Goal: Information Seeking & Learning: Learn about a topic

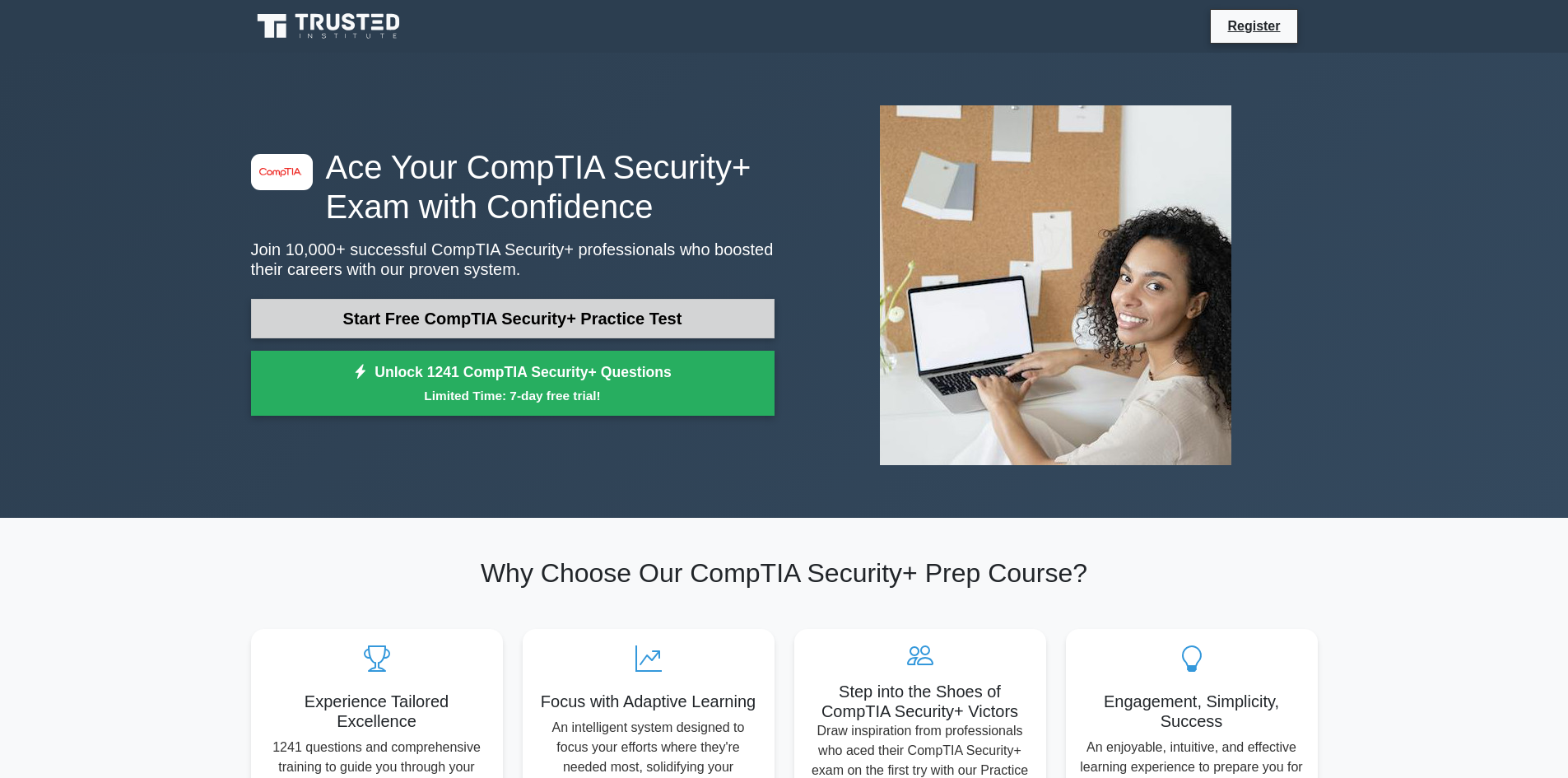
click at [540, 311] on link "Start Free CompTIA Security+ Practice Test" at bounding box center [512, 318] width 523 height 40
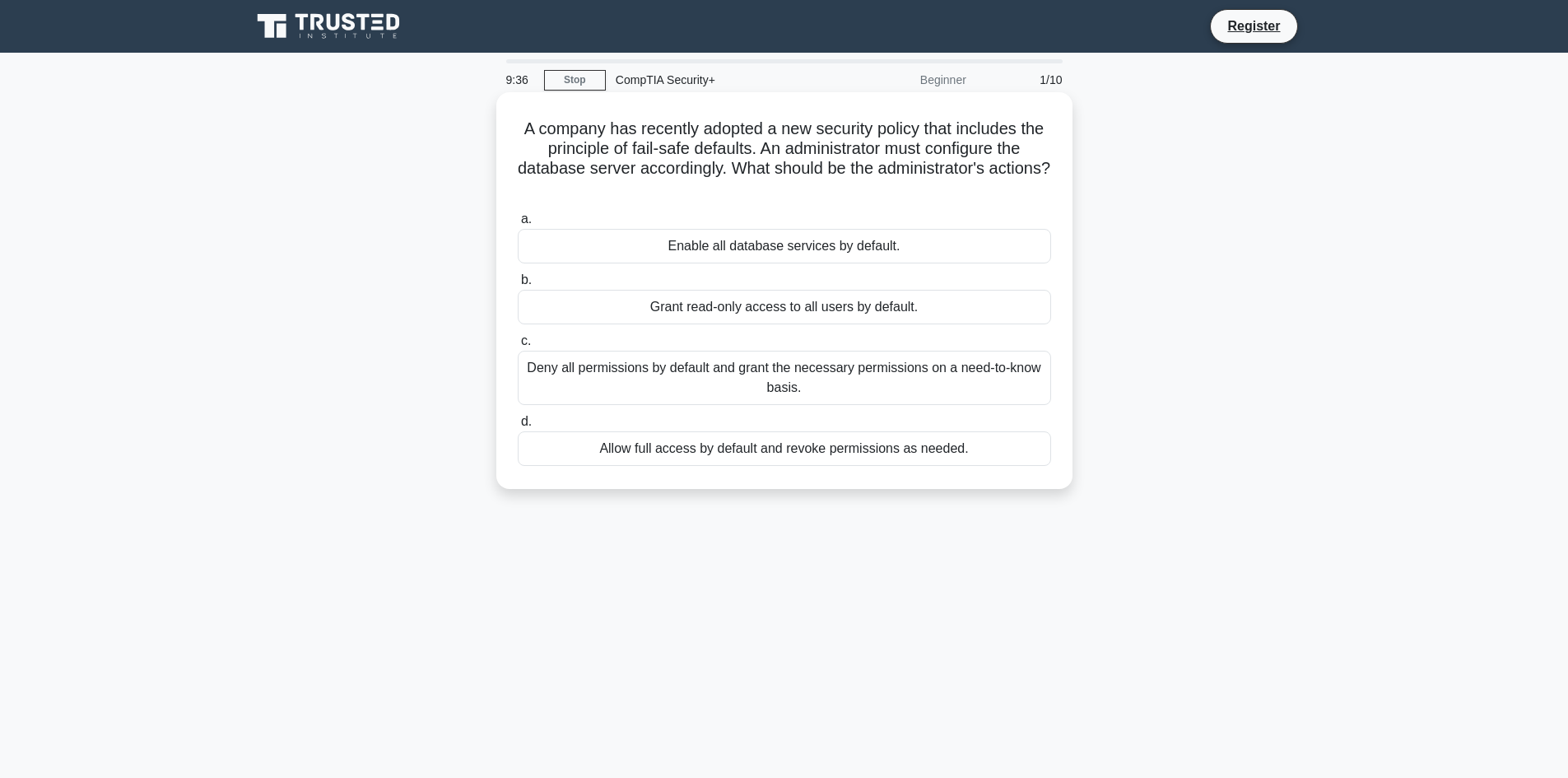
click at [746, 375] on div "Deny all permissions by default and grant the necessary permissions on a need-t…" at bounding box center [784, 378] width 534 height 54
click at [517, 346] on input "c. Deny all permissions by default and grant the necessary permissions on a nee…" at bounding box center [517, 340] width 0 height 11
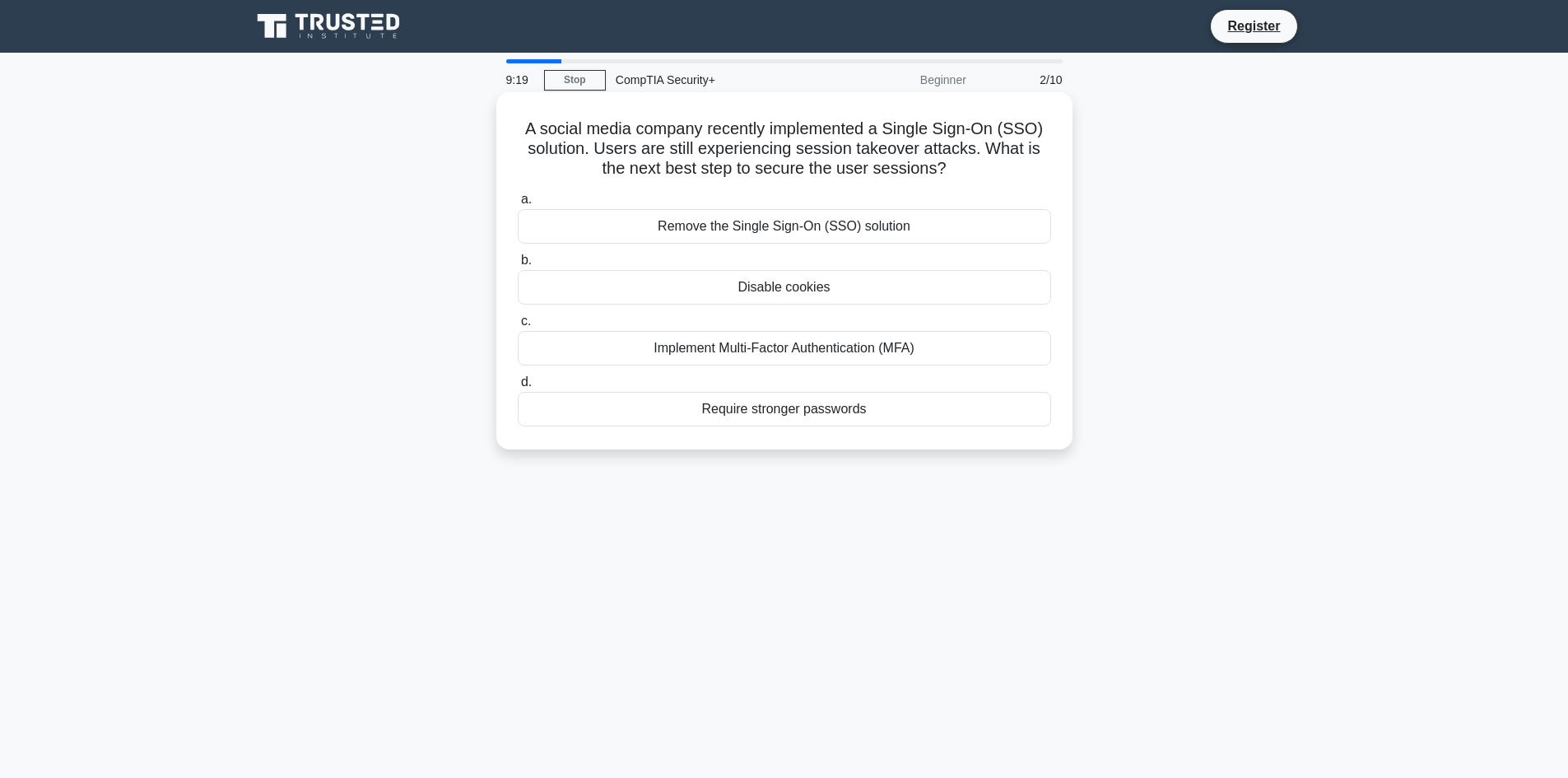
click at [813, 356] on div "Implement Multi-Factor Authentication (MFA)" at bounding box center [784, 348] width 534 height 35
click at [517, 327] on input "c. Implement Multi-Factor Authentication (MFA)" at bounding box center [517, 321] width 0 height 11
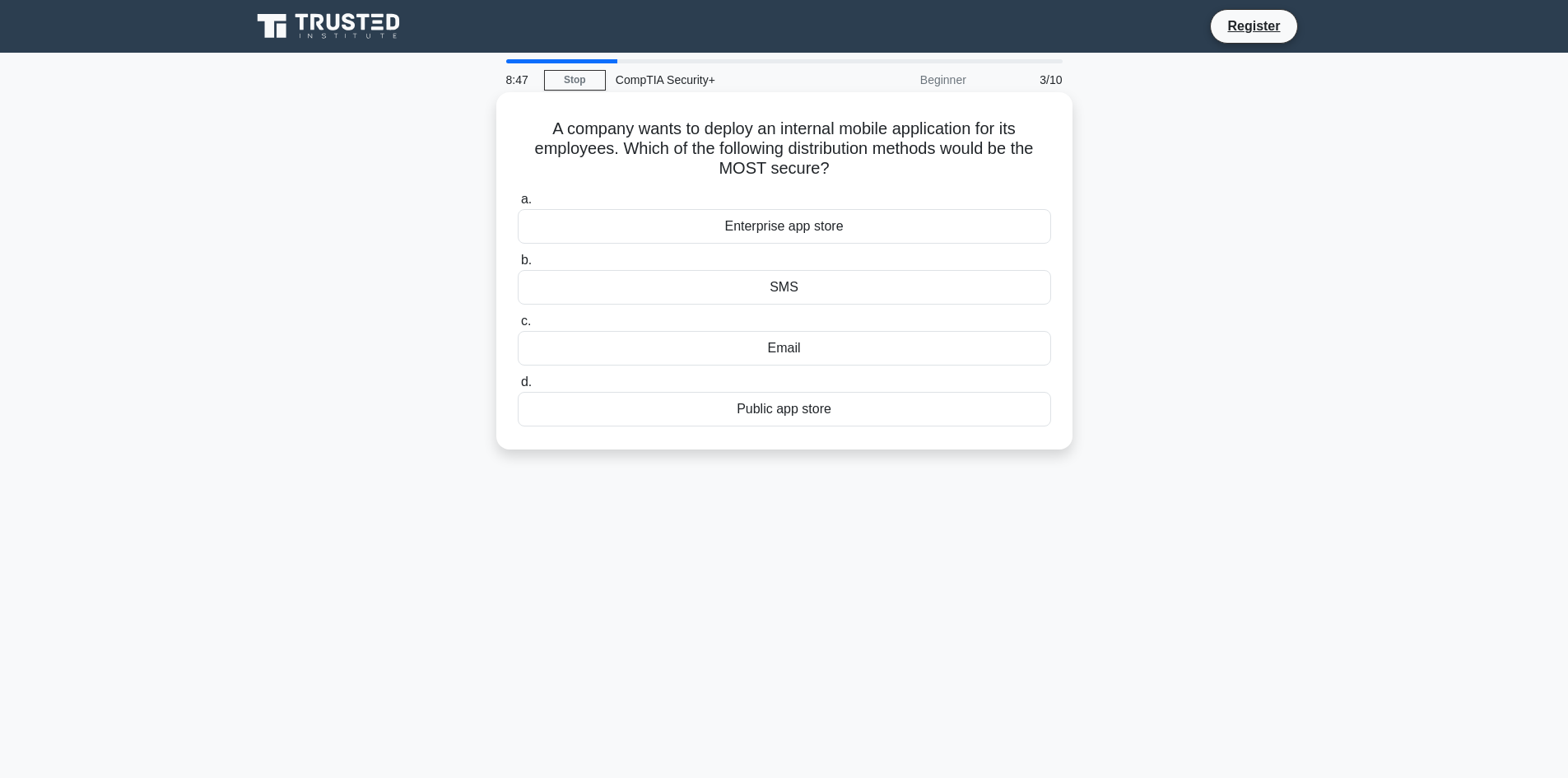
click at [813, 231] on div "Enterprise app store" at bounding box center [784, 227] width 534 height 35
click at [517, 205] on input "a. Enterprise app store" at bounding box center [517, 199] width 0 height 11
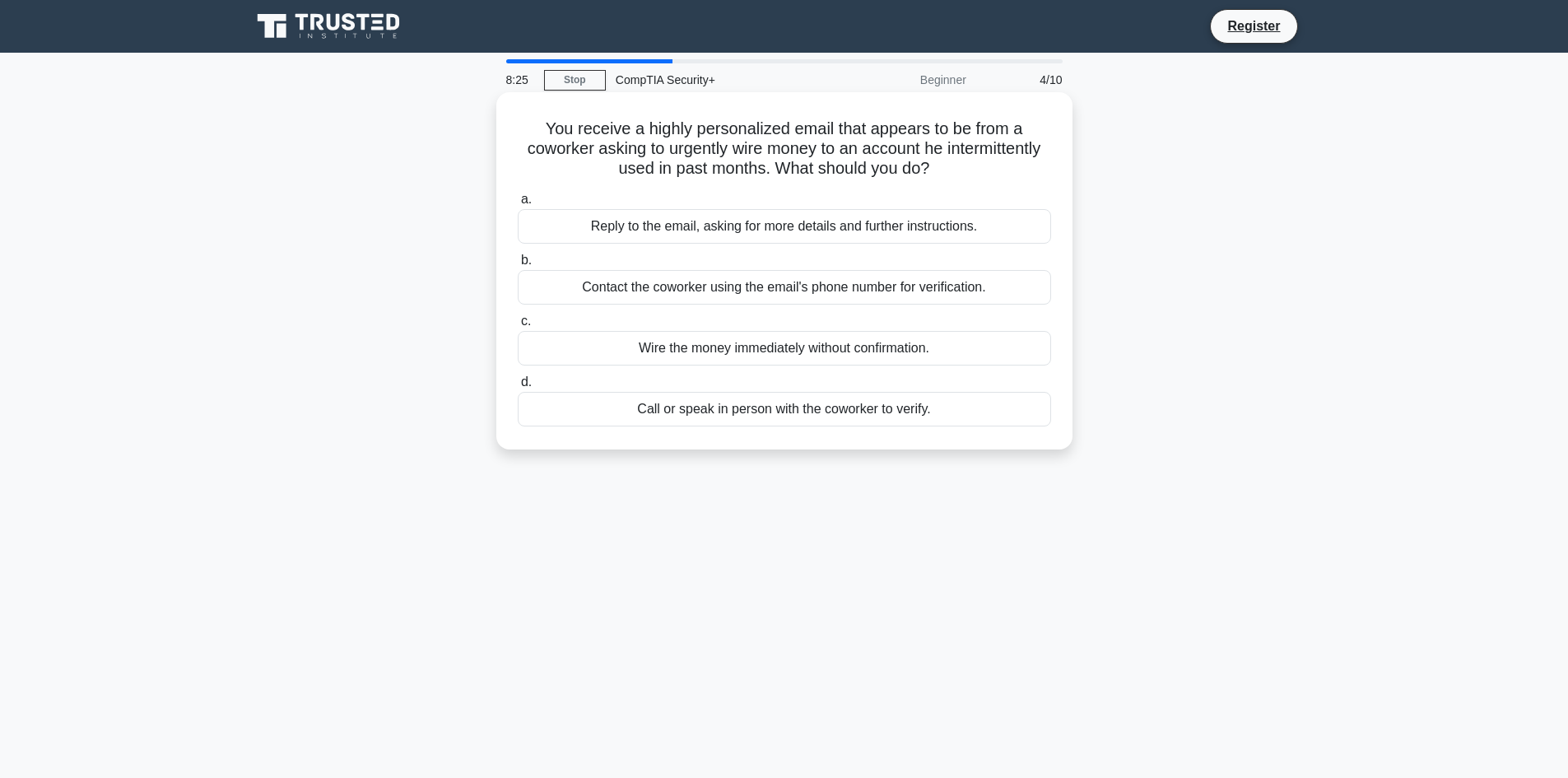
click at [781, 410] on div "Call or speak in person with the coworker to verify." at bounding box center [784, 409] width 534 height 35
click at [517, 388] on input "d. Call or speak in person with the coworker to verify." at bounding box center [517, 382] width 0 height 11
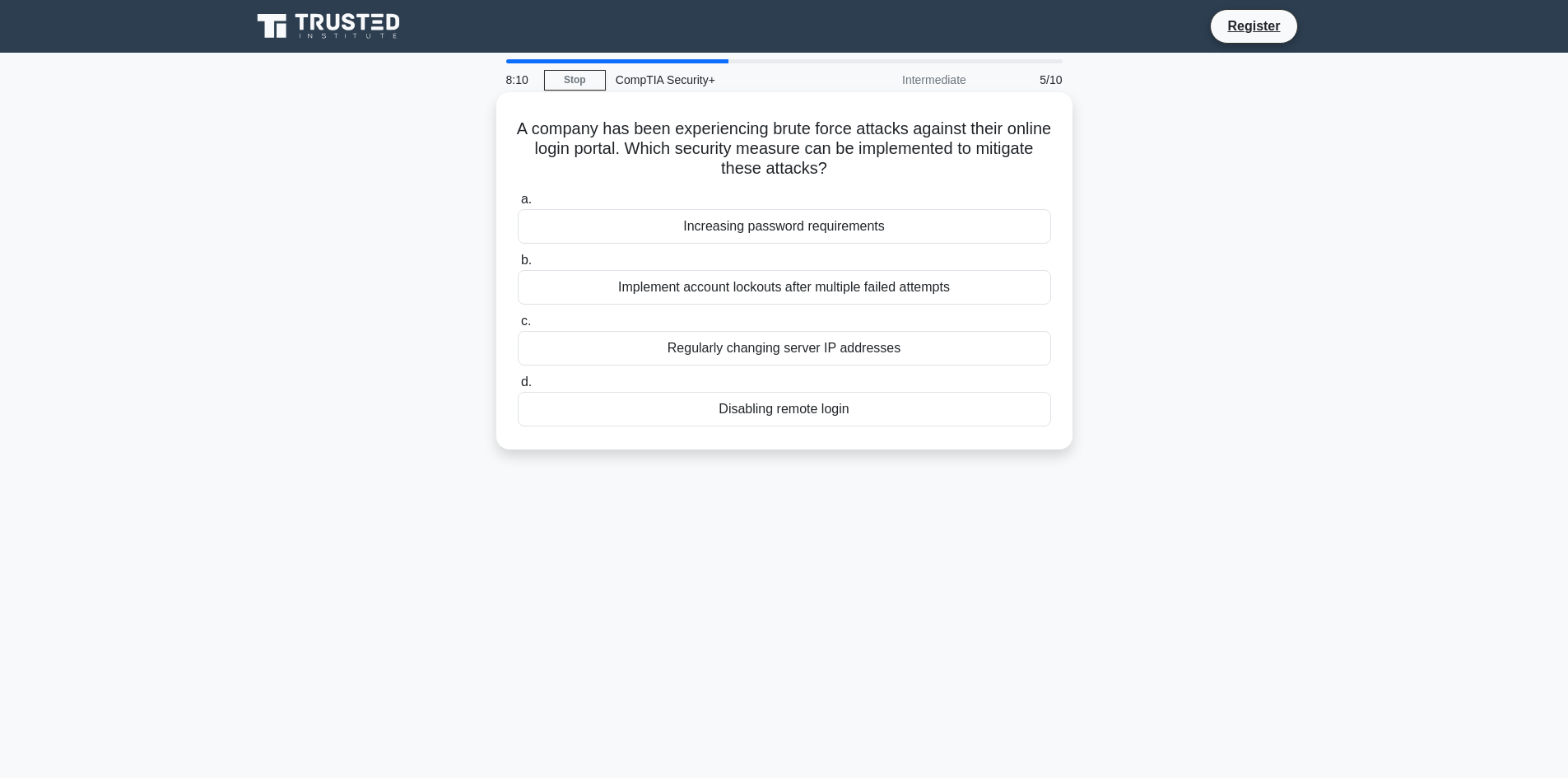
click at [767, 293] on div "Implement account lockouts after multiple failed attempts" at bounding box center [784, 288] width 534 height 35
click at [517, 265] on input "b. Implement account lockouts after multiple failed attempts" at bounding box center [517, 260] width 0 height 11
click at [782, 351] on div "Denied connections and rule violations" at bounding box center [784, 348] width 534 height 35
click at [517, 327] on input "c. Denied connections and rule violations" at bounding box center [517, 321] width 0 height 11
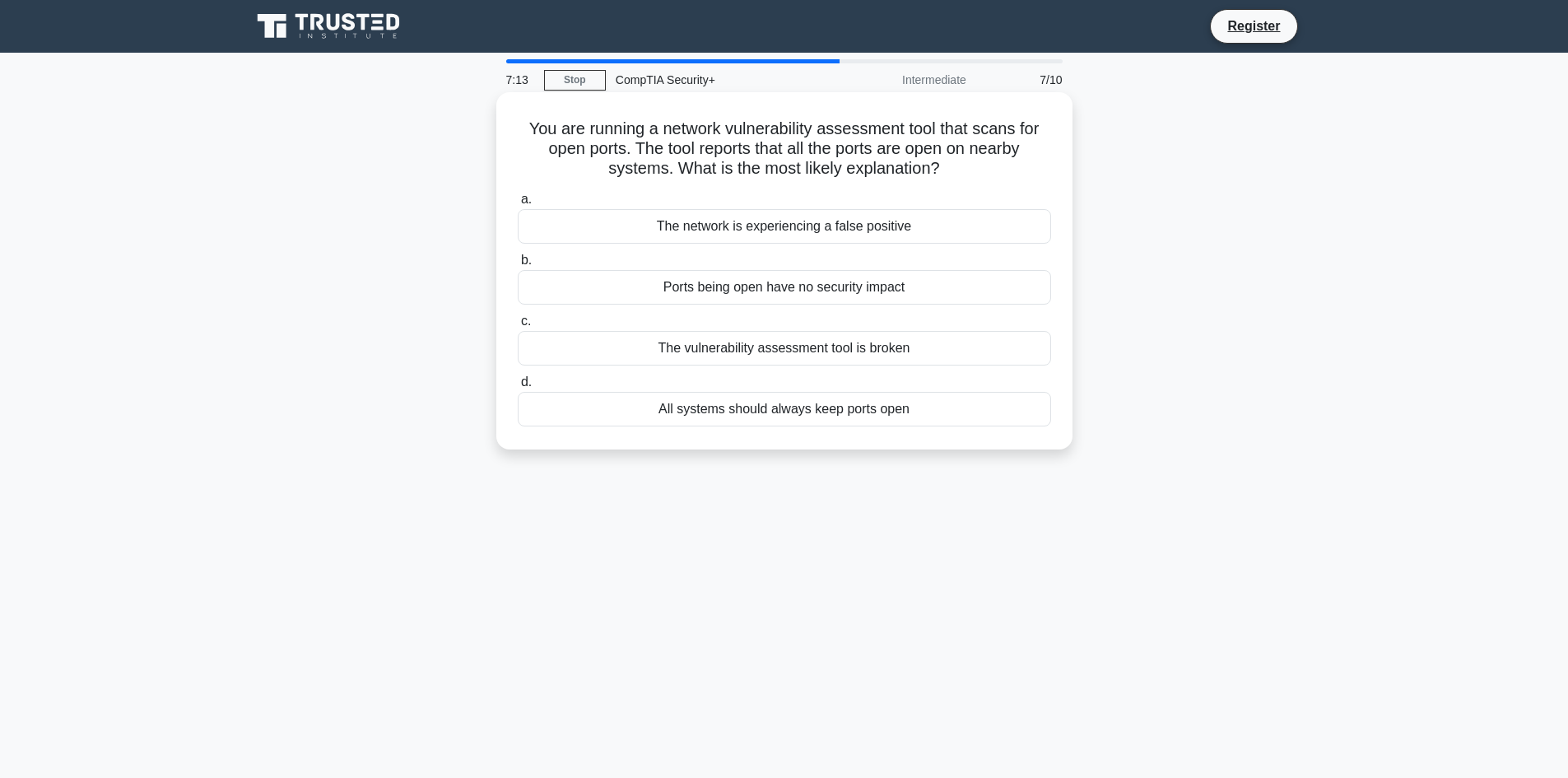
click at [726, 231] on div "The network is experiencing a false positive" at bounding box center [784, 227] width 534 height 35
click at [517, 205] on input "a. The network is experiencing a false positive" at bounding box center [517, 199] width 0 height 11
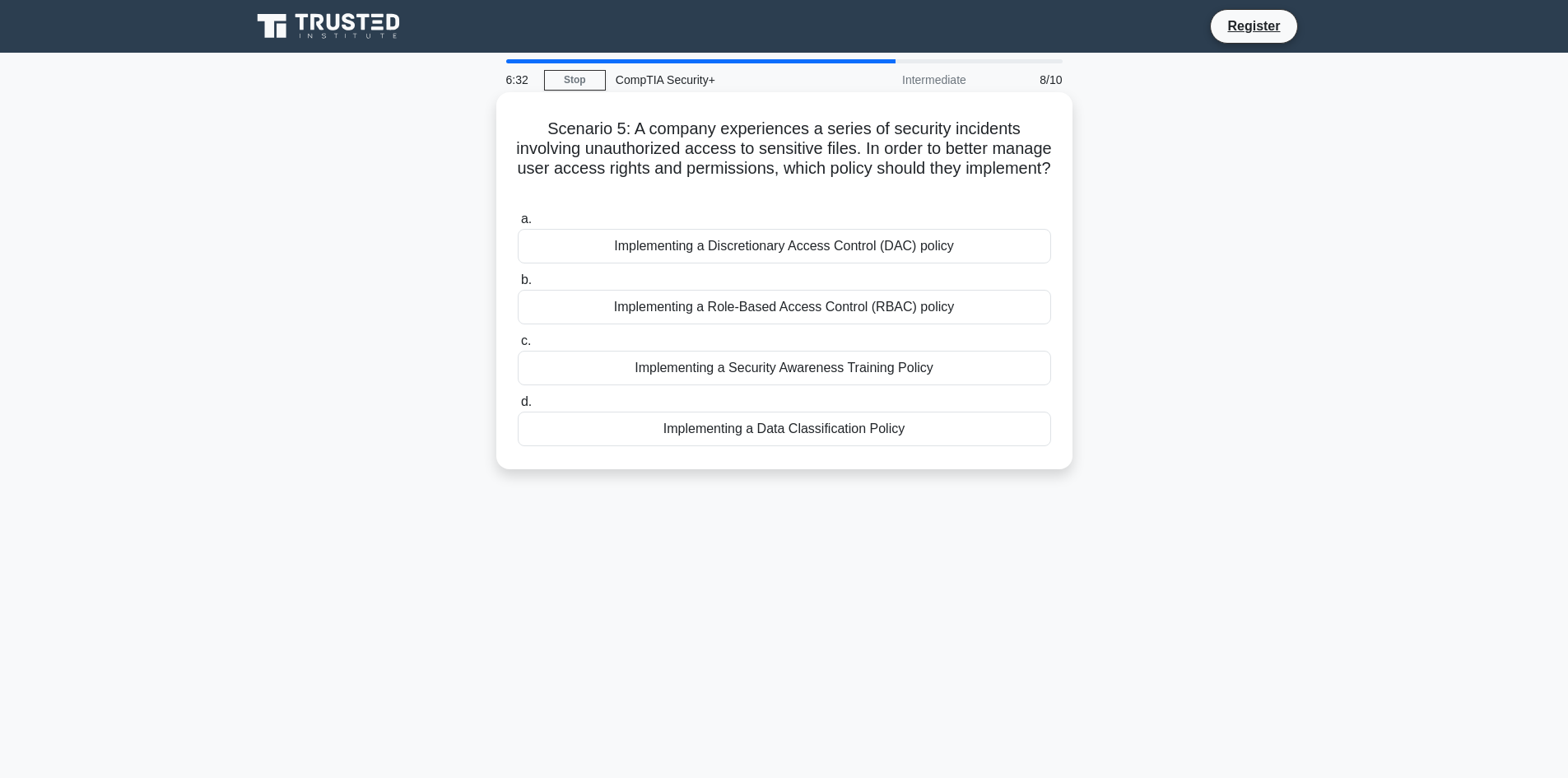
click at [865, 304] on div "Implementing a Role-Based Access Control (RBAC) policy" at bounding box center [784, 307] width 534 height 35
click at [517, 286] on input "b. Implementing a Role-Based Access Control (RBAC) policy" at bounding box center [517, 280] width 0 height 11
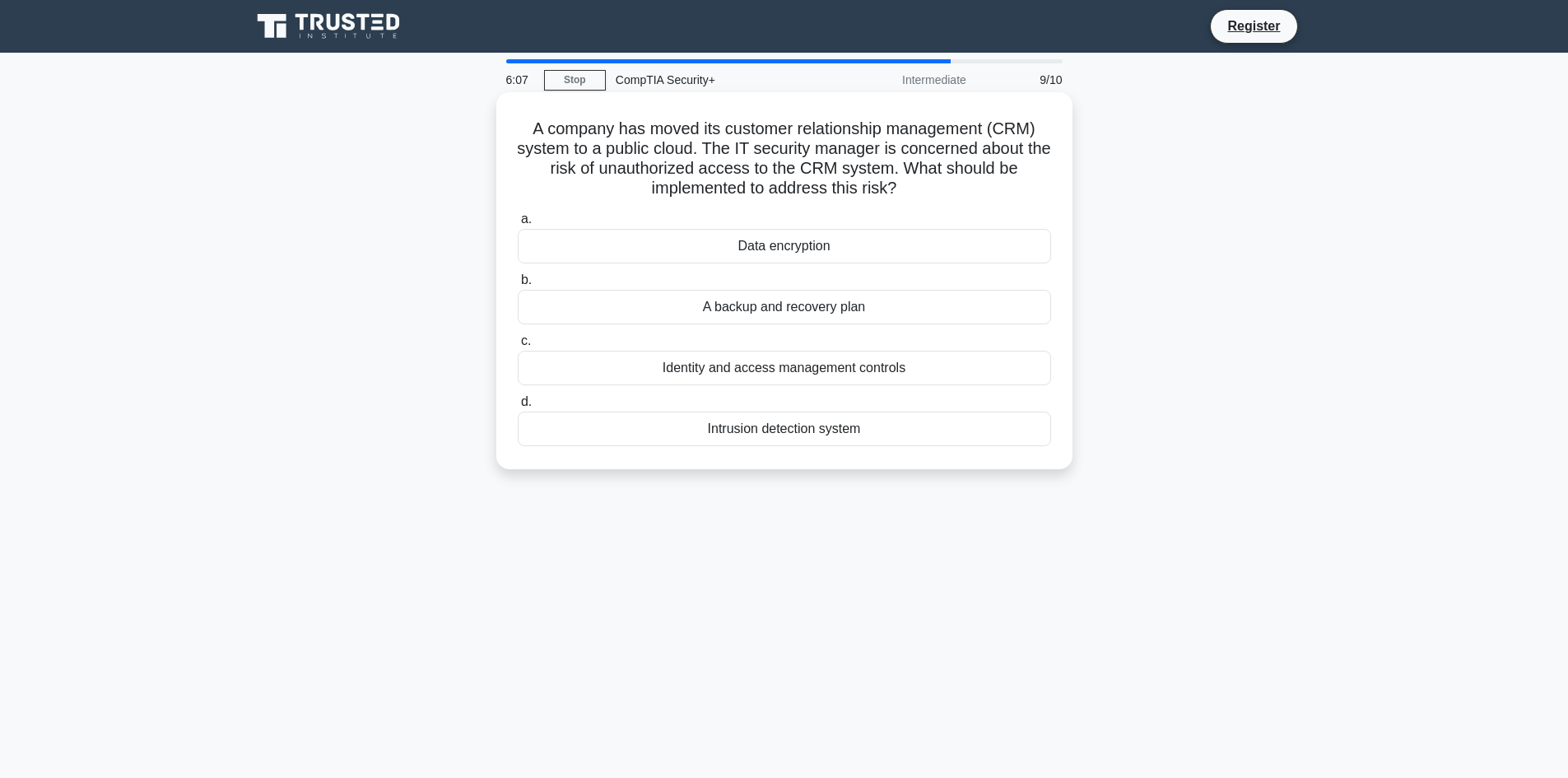
click at [863, 369] on div "Identity and access management controls" at bounding box center [784, 369] width 534 height 35
click at [517, 346] on input "c. Identity and access management controls" at bounding box center [517, 340] width 0 height 11
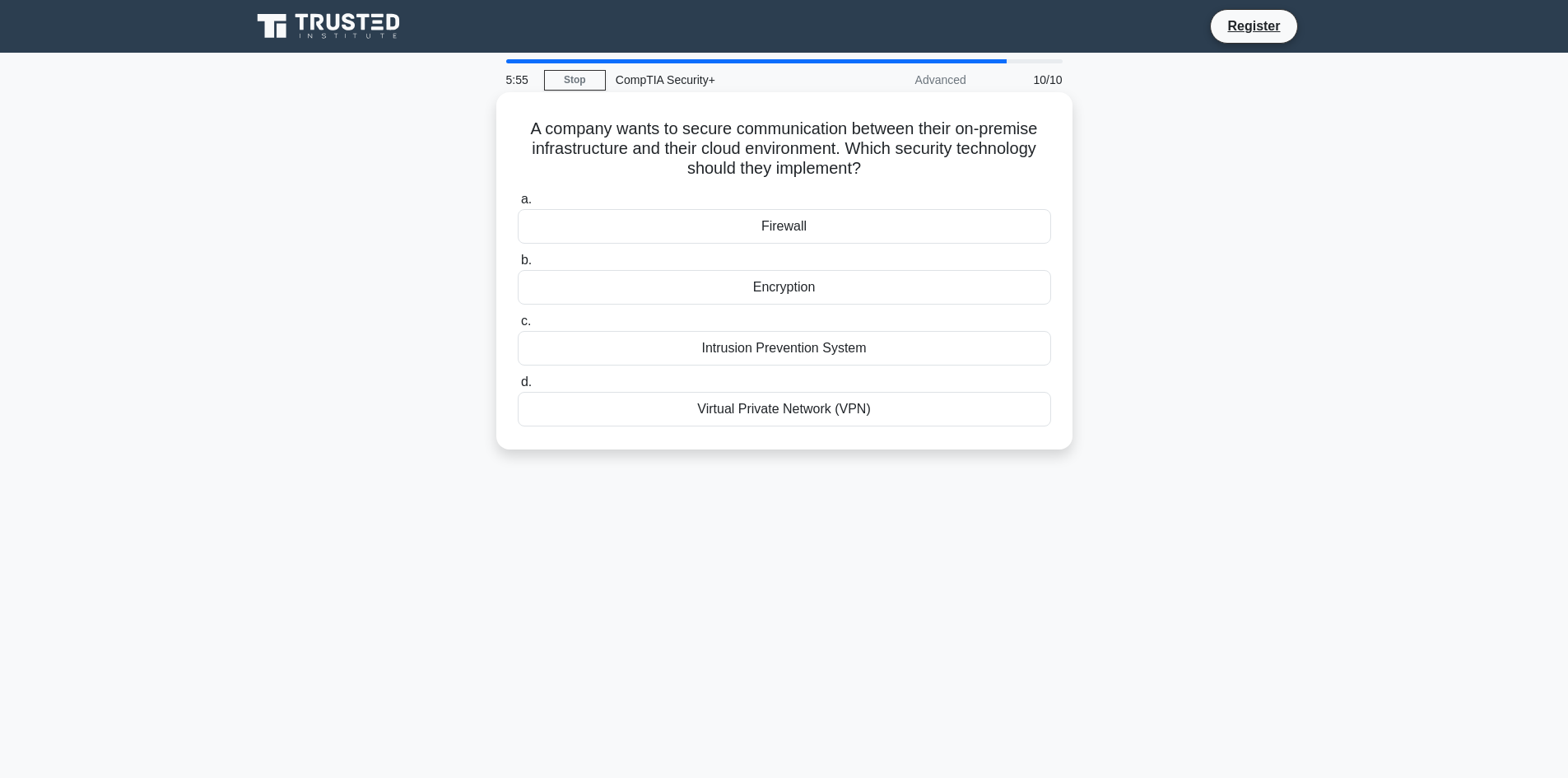
click at [866, 406] on div "Virtual Private Network (VPN)" at bounding box center [784, 409] width 534 height 35
click at [517, 388] on input "d. Virtual Private Network (VPN)" at bounding box center [517, 382] width 0 height 11
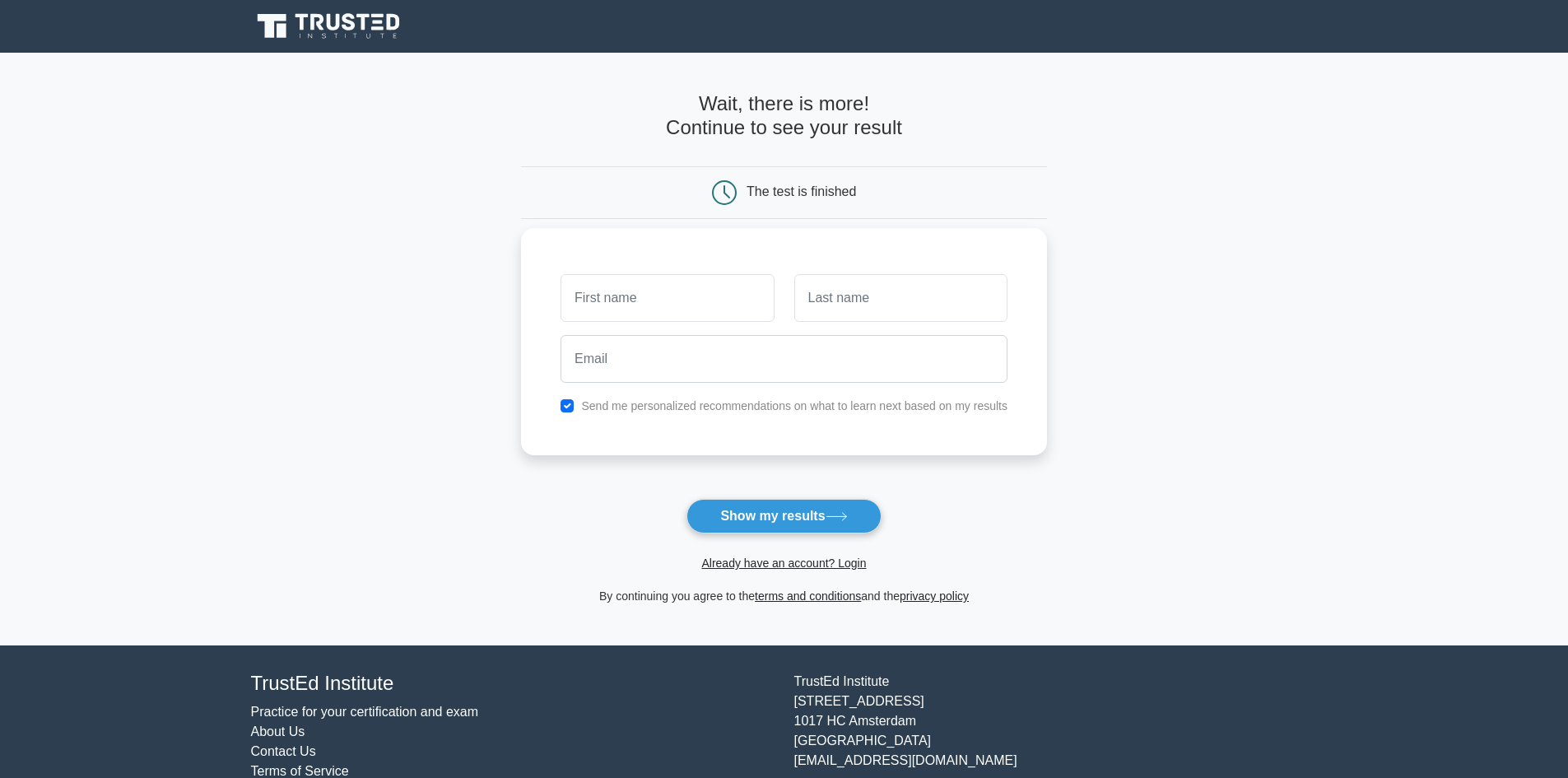
click at [839, 400] on label "Send me personalized recommendations on what to learn next based on my results" at bounding box center [794, 407] width 427 height 14
click at [835, 407] on label "Send me personalized recommendations on what to learn next based on my results" at bounding box center [794, 407] width 427 height 14
click at [571, 410] on input "checkbox" at bounding box center [568, 407] width 14 height 14
checkbox input "false"
click at [726, 508] on button "Show my results" at bounding box center [784, 516] width 194 height 35
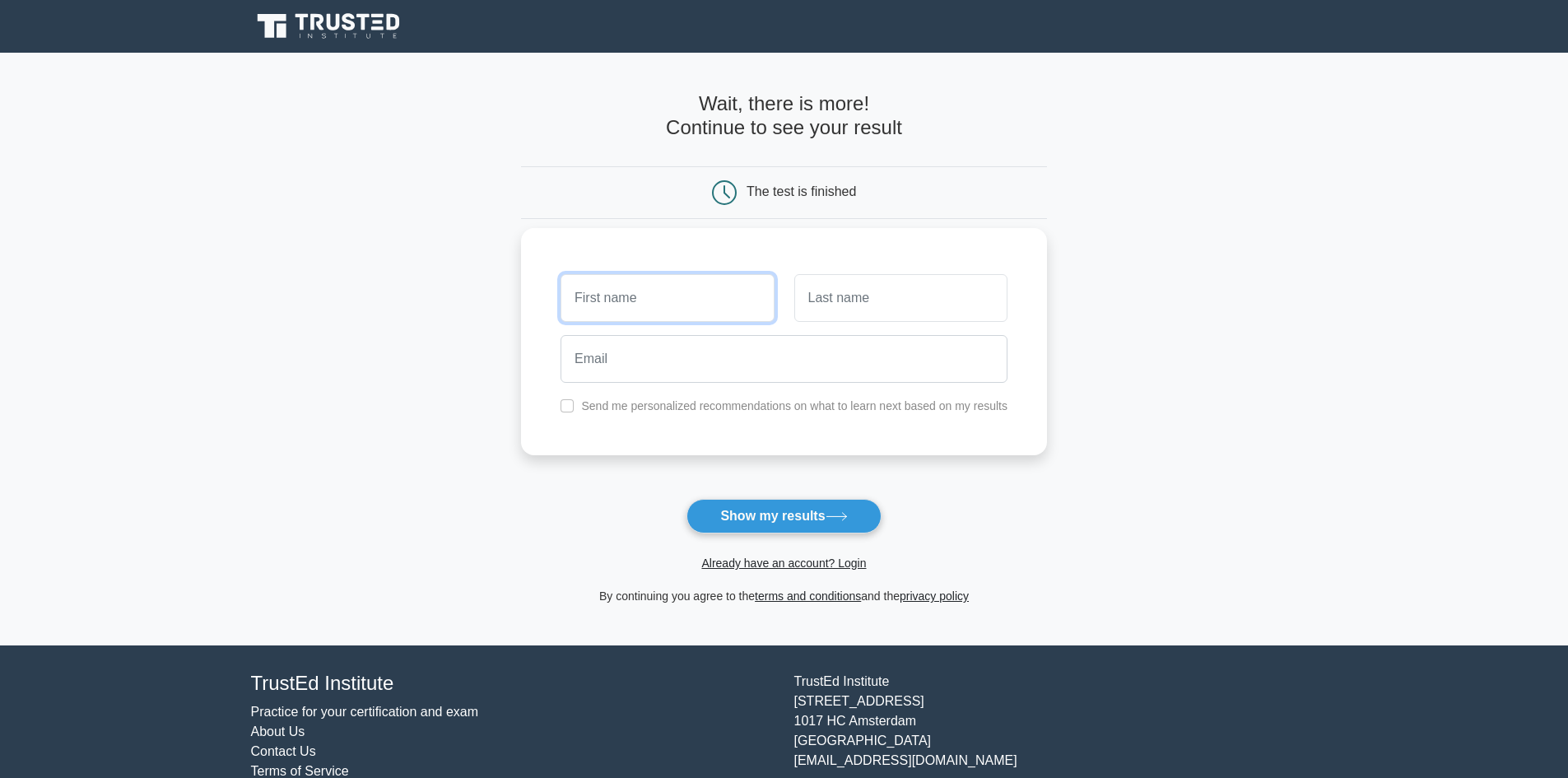
click at [692, 299] on input "text" at bounding box center [667, 298] width 213 height 48
type input "[PERSON_NAME]"
click at [850, 307] on input "text" at bounding box center [900, 298] width 213 height 48
type input "[PERSON_NAME]"
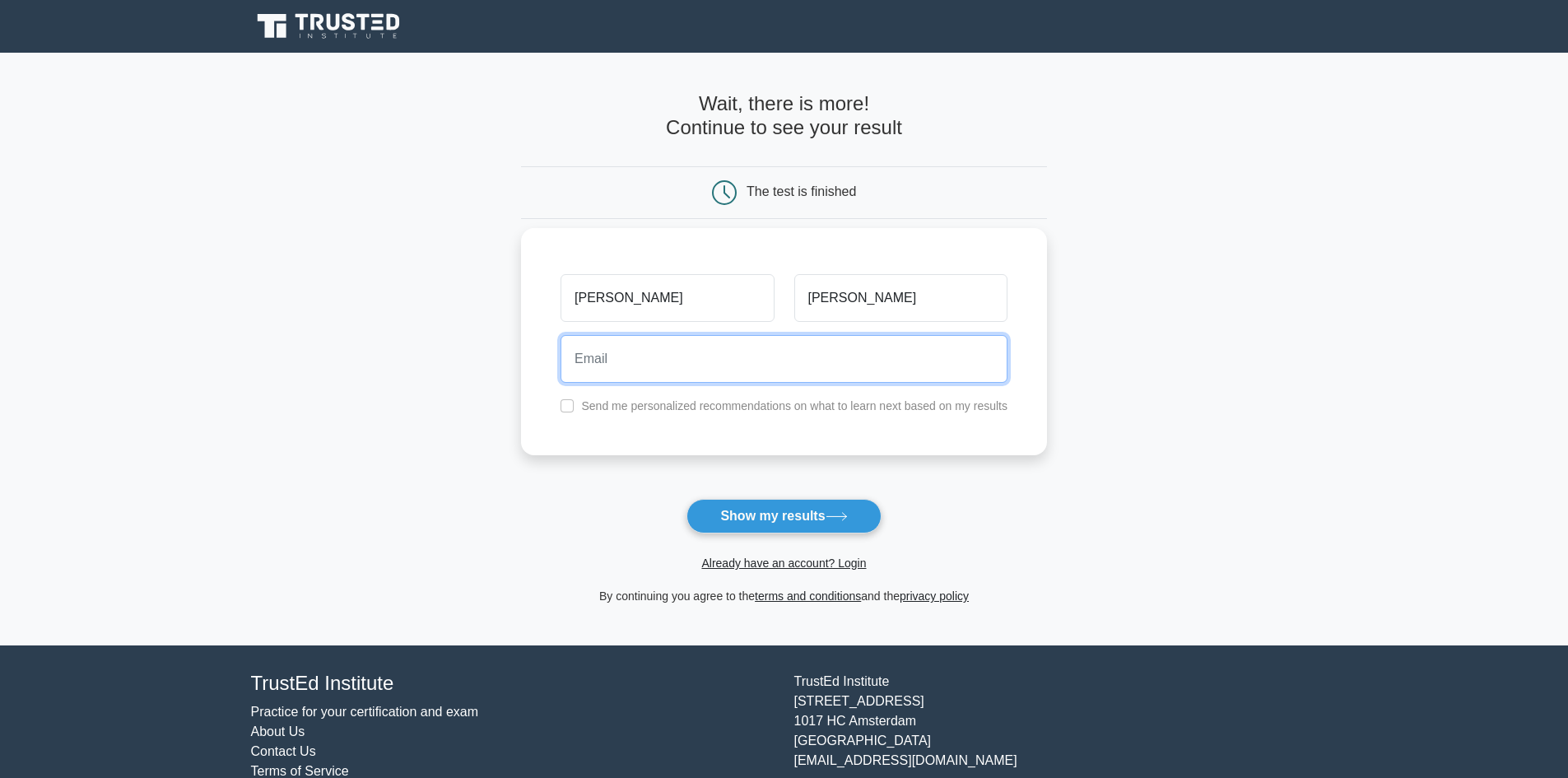
click at [826, 363] on input "email" at bounding box center [784, 359] width 447 height 48
type input "[EMAIL_ADDRESS][DOMAIN_NAME]"
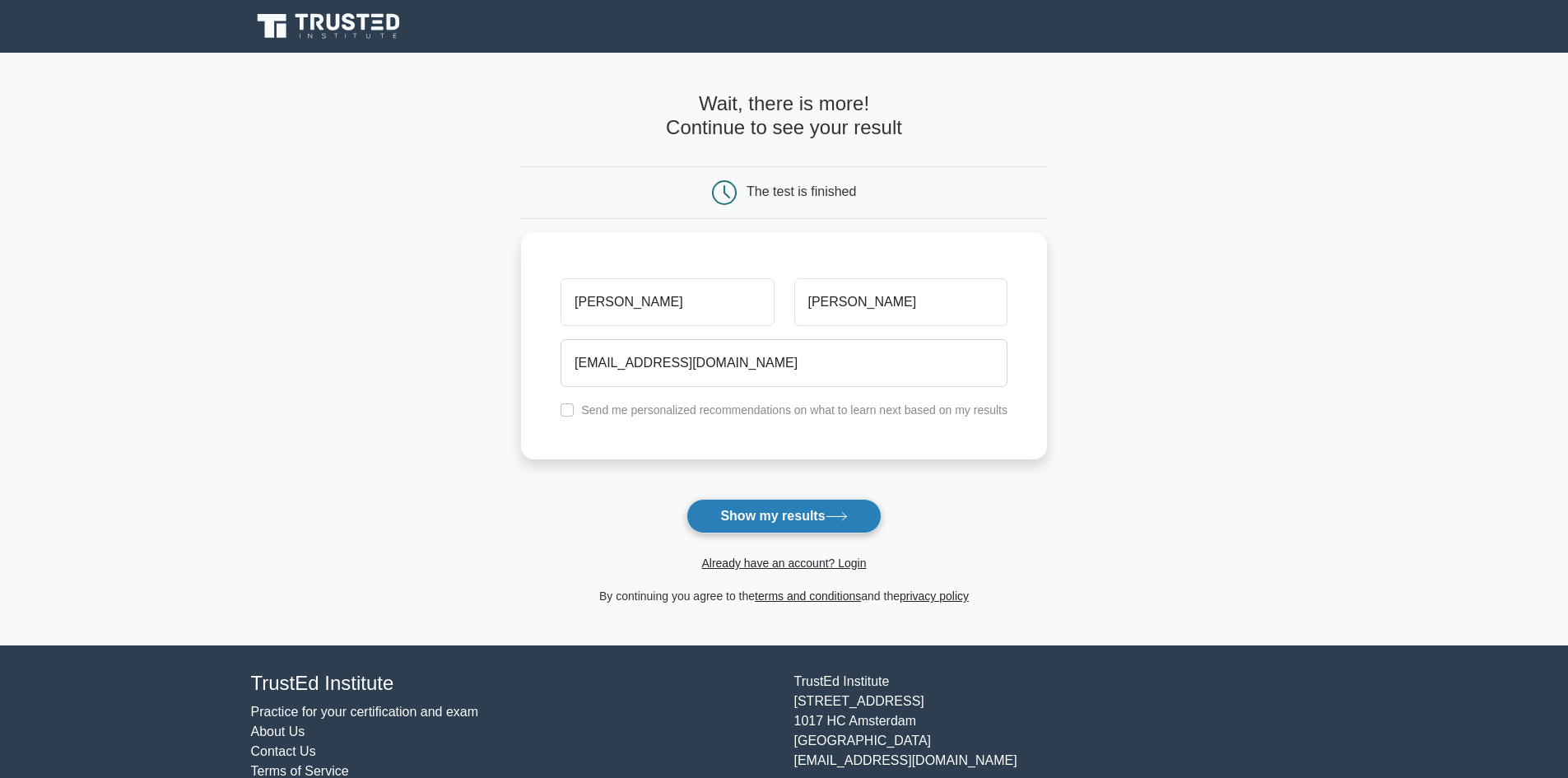
click at [797, 513] on button "Show my results" at bounding box center [784, 516] width 194 height 35
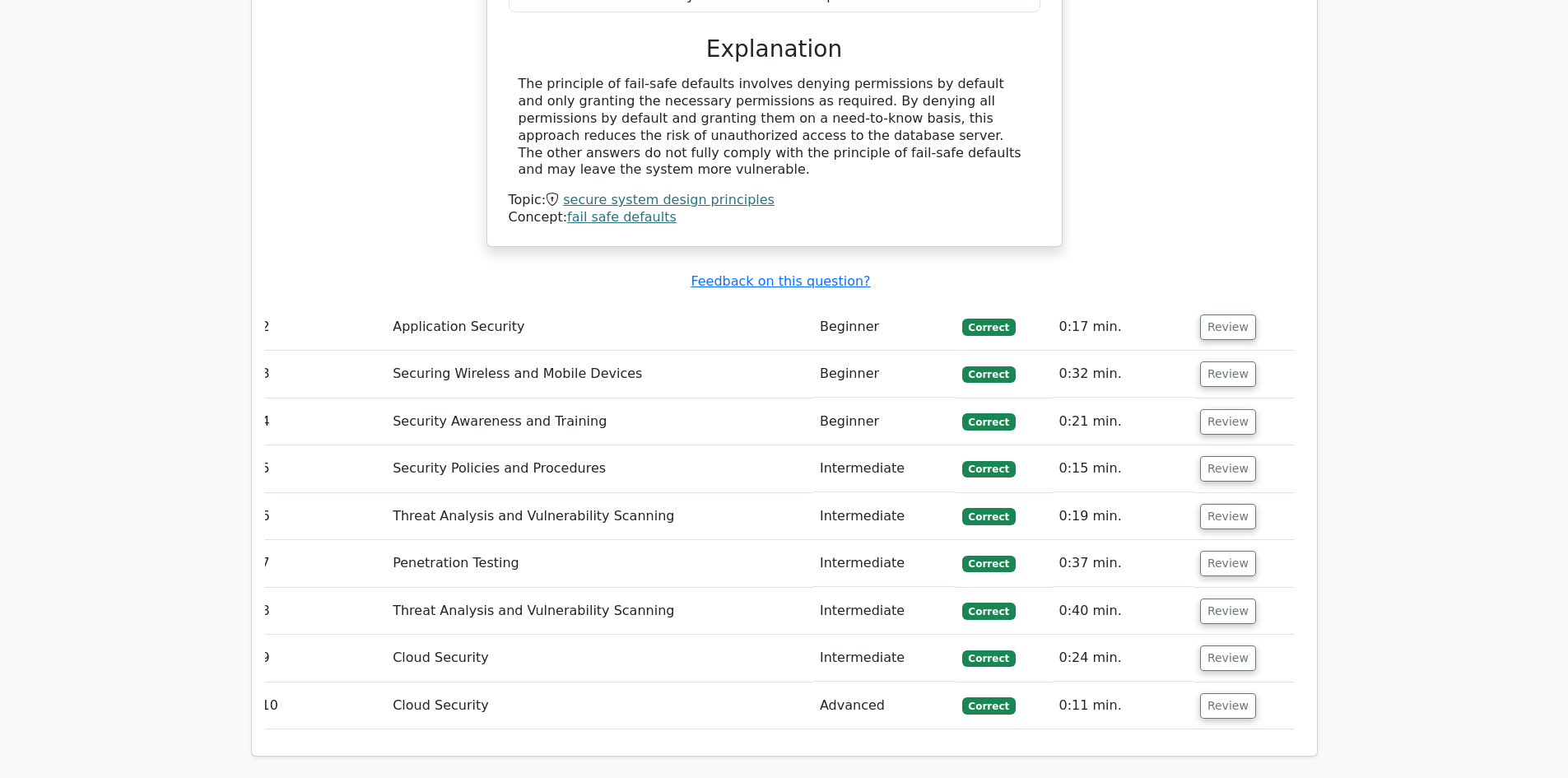
scroll to position [1976, 0]
